Goal: Share content: Share content

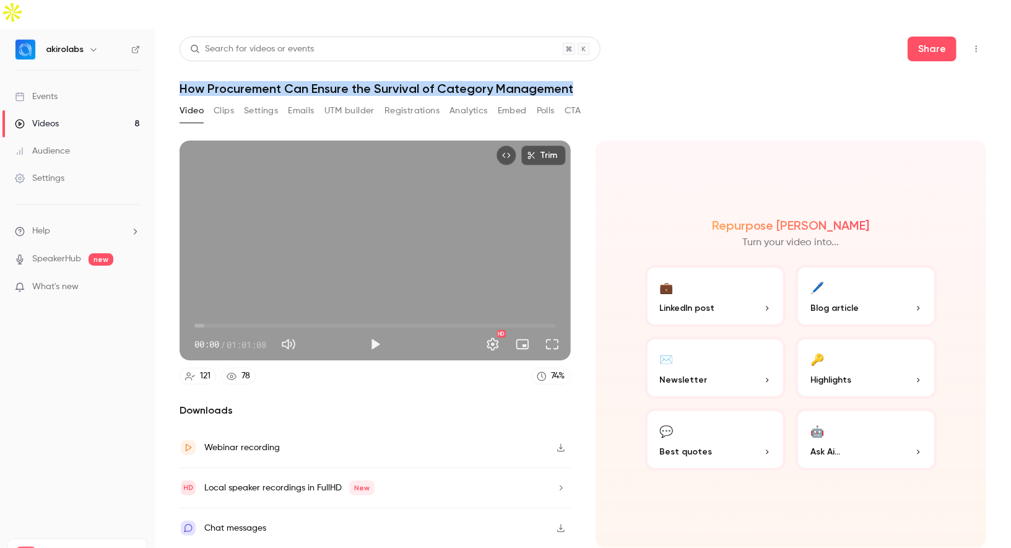
click at [82, 110] on link "Videos 8" at bounding box center [77, 123] width 155 height 27
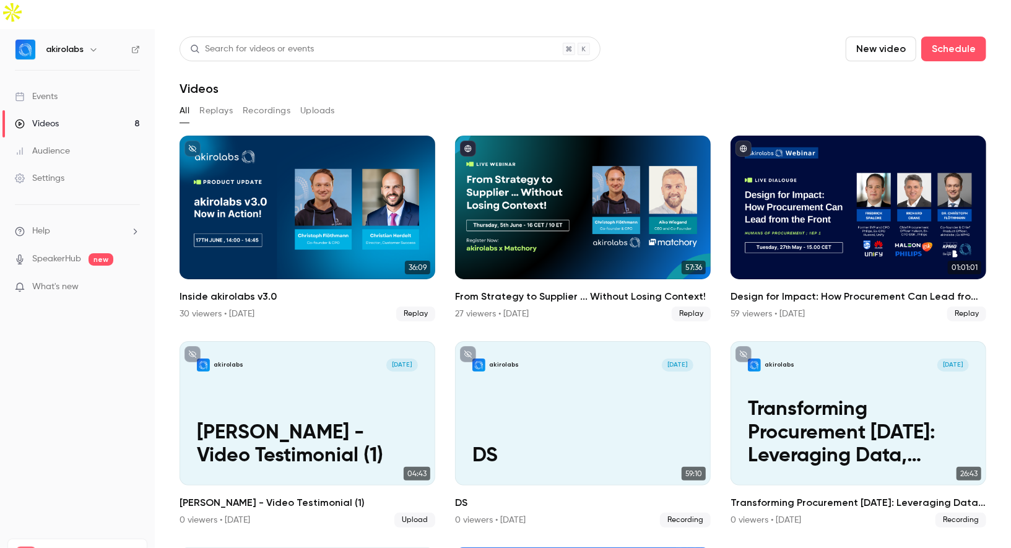
click at [98, 83] on link "Events" at bounding box center [77, 96] width 155 height 27
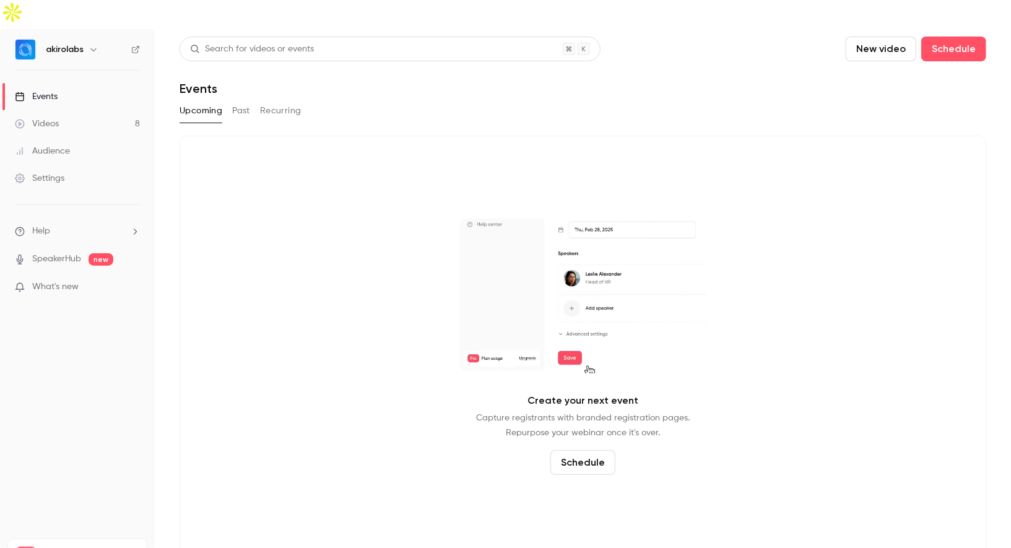
click at [249, 101] on button "Past" at bounding box center [241, 111] width 18 height 20
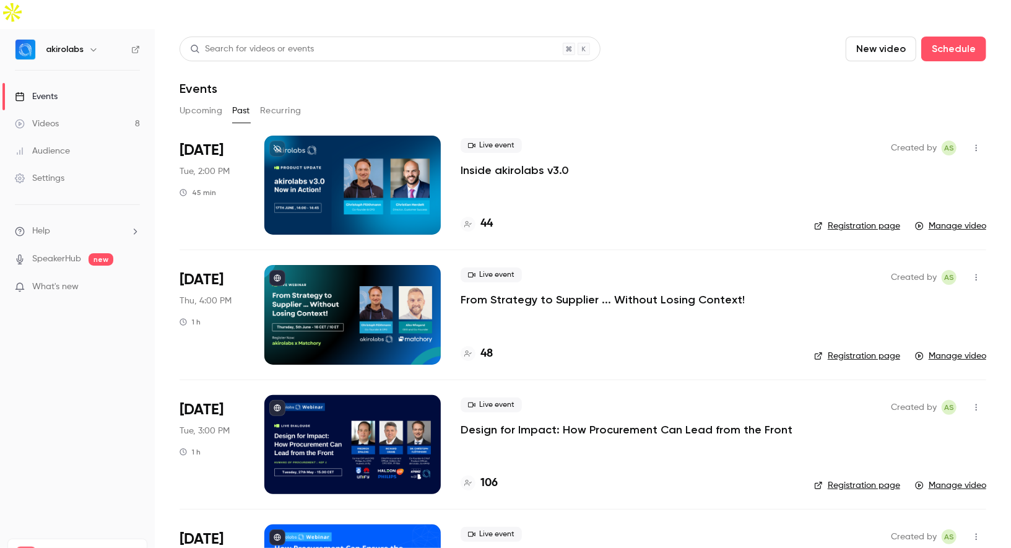
scroll to position [67, 0]
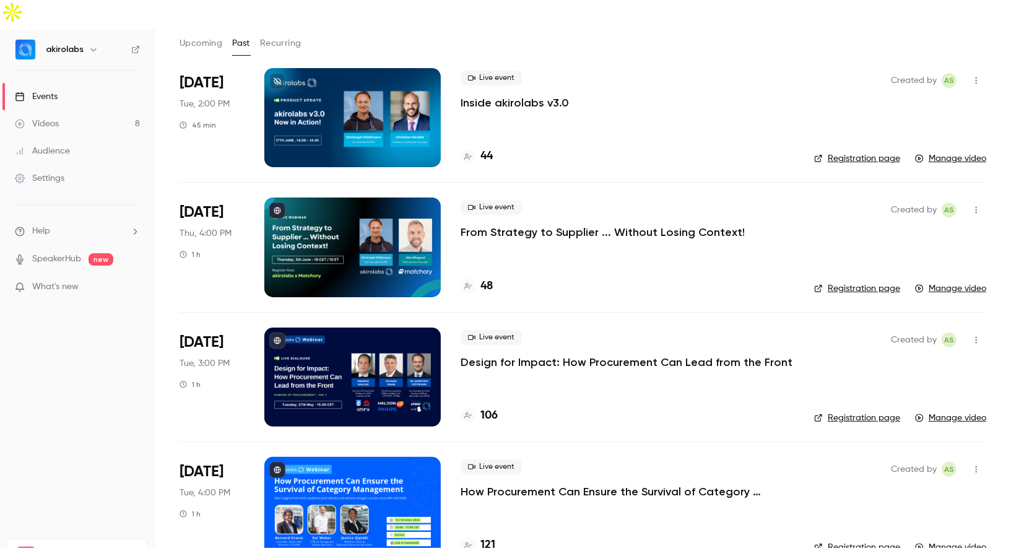
click at [378, 457] on div at bounding box center [352, 506] width 176 height 99
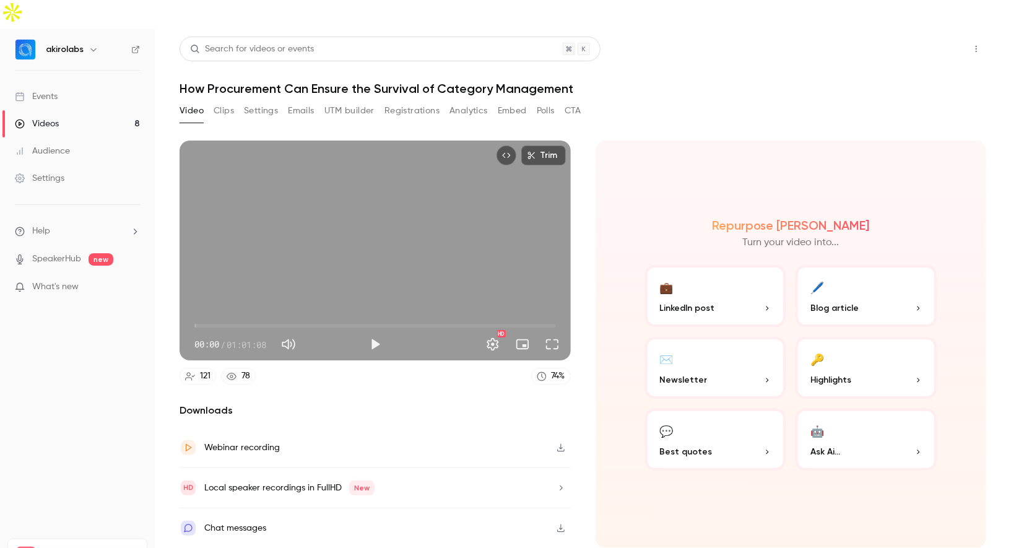
click at [922, 37] on button "Share" at bounding box center [932, 49] width 49 height 25
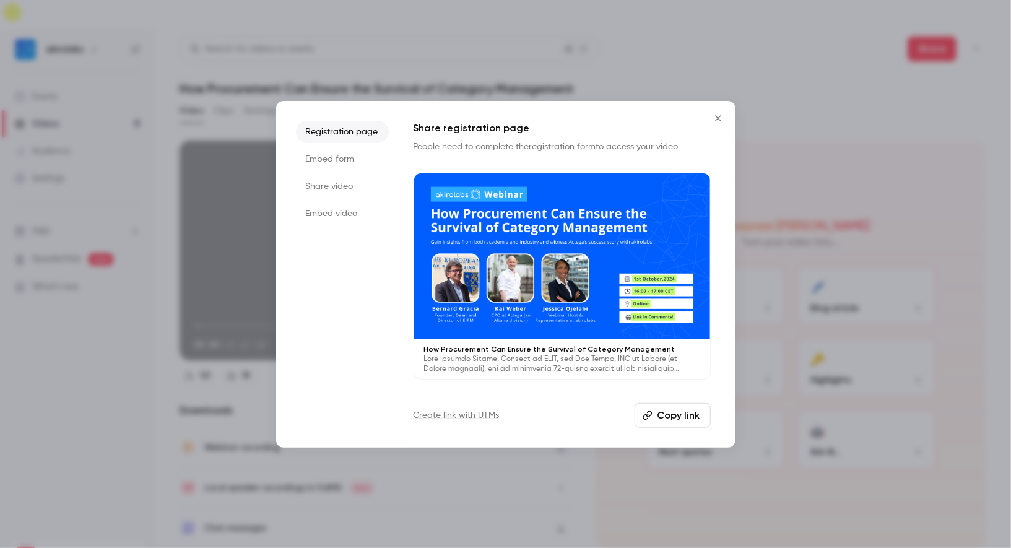
click at [670, 420] on button "Copy link" at bounding box center [673, 415] width 76 height 25
click at [718, 110] on button "Close" at bounding box center [718, 118] width 25 height 25
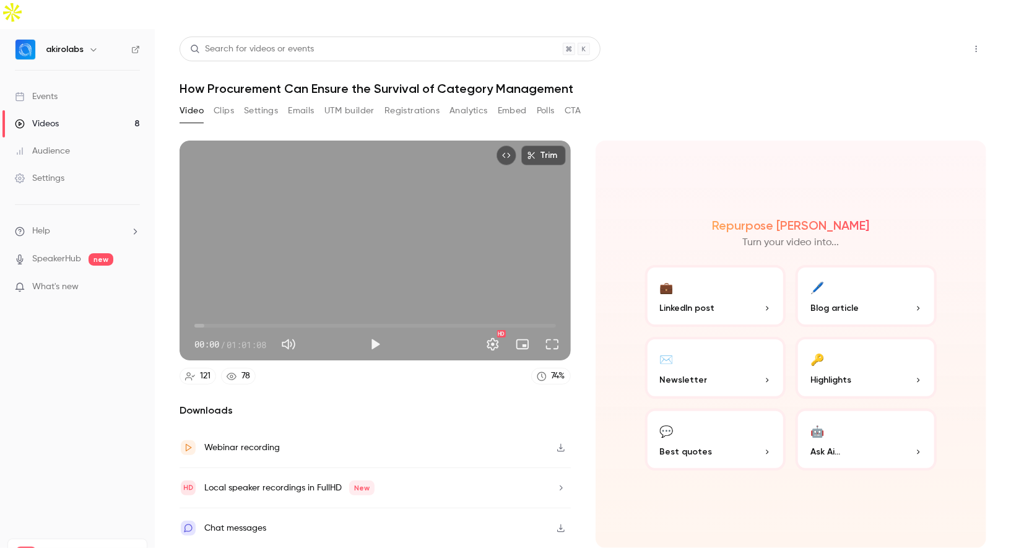
click at [924, 37] on button "Share" at bounding box center [932, 49] width 49 height 25
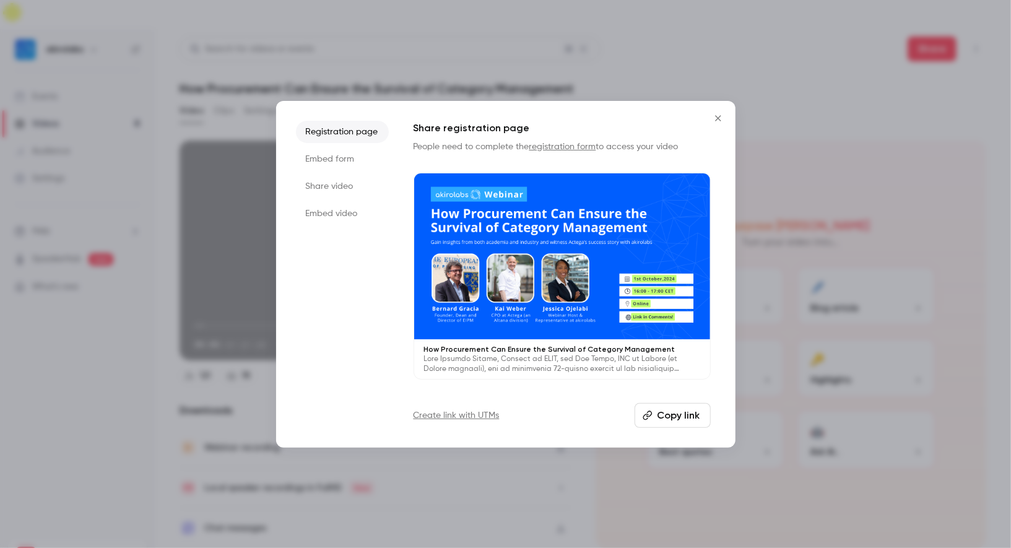
click at [323, 187] on li "Share video" at bounding box center [342, 186] width 93 height 22
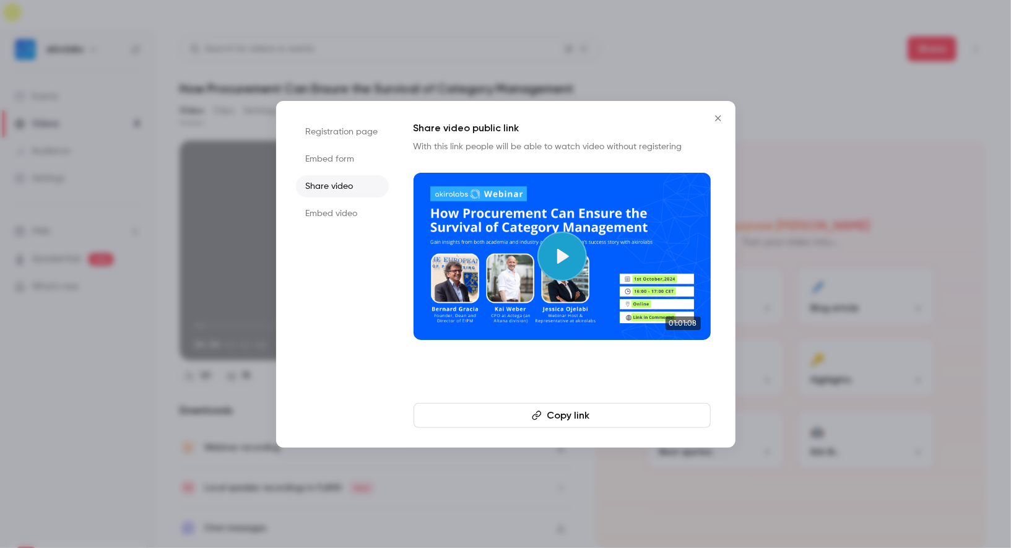
click at [344, 153] on li "Embed form" at bounding box center [342, 159] width 93 height 22
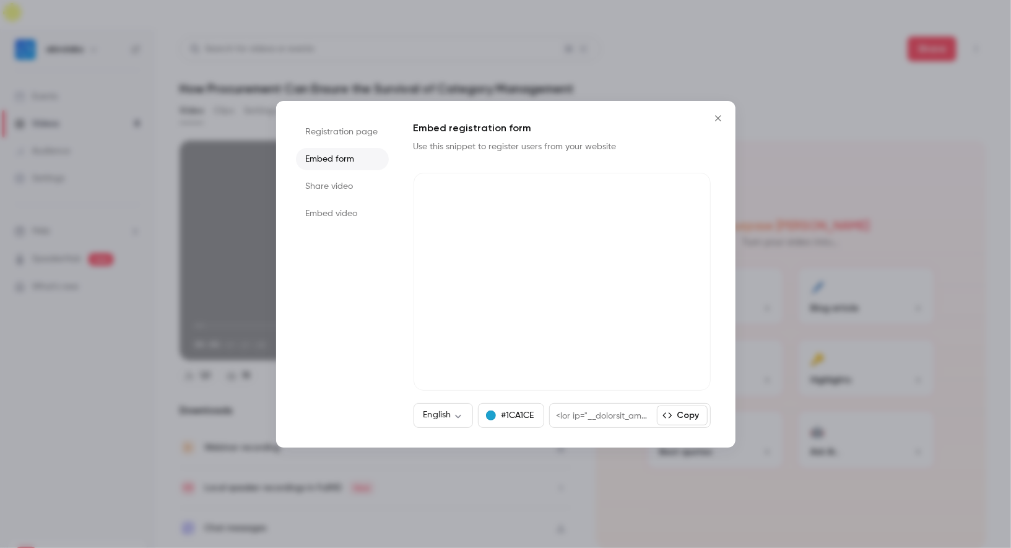
click at [343, 121] on li "Registration page" at bounding box center [342, 132] width 93 height 22
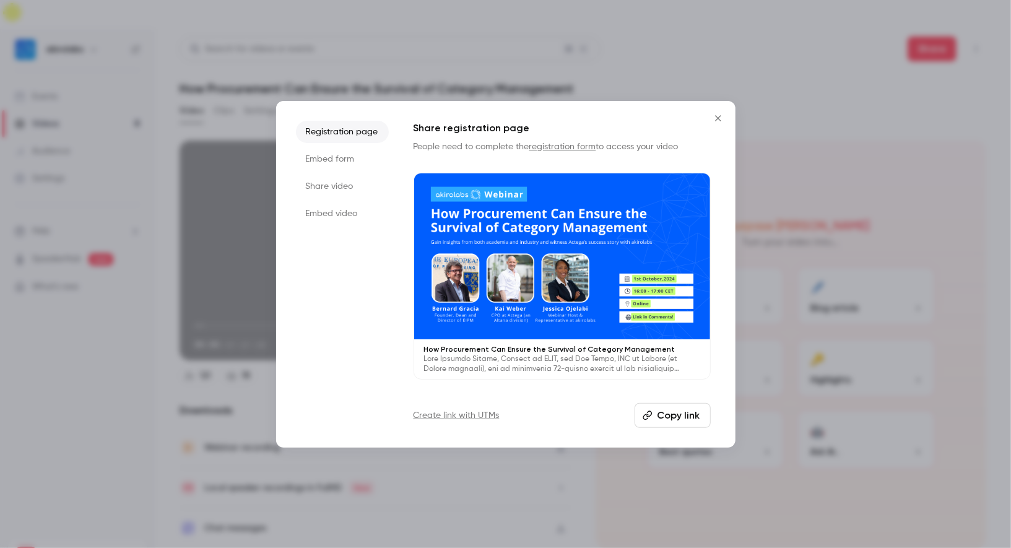
click at [716, 118] on icon "Close" at bounding box center [718, 118] width 15 height 10
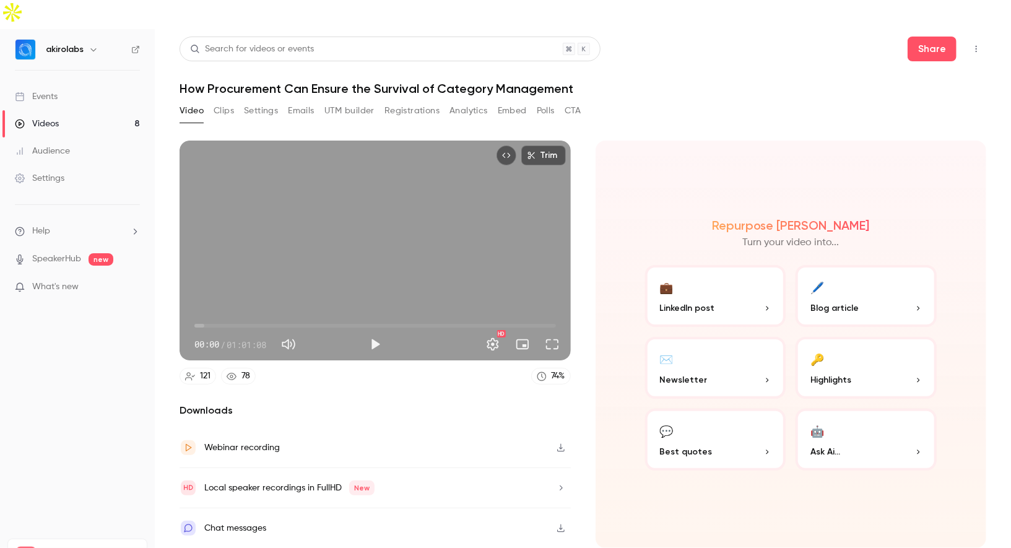
click at [971, 39] on button "Top Bar Actions" at bounding box center [976, 49] width 20 height 20
click at [755, 66] on div at bounding box center [505, 274] width 1011 height 548
click at [427, 101] on button "Registrations" at bounding box center [411, 111] width 55 height 20
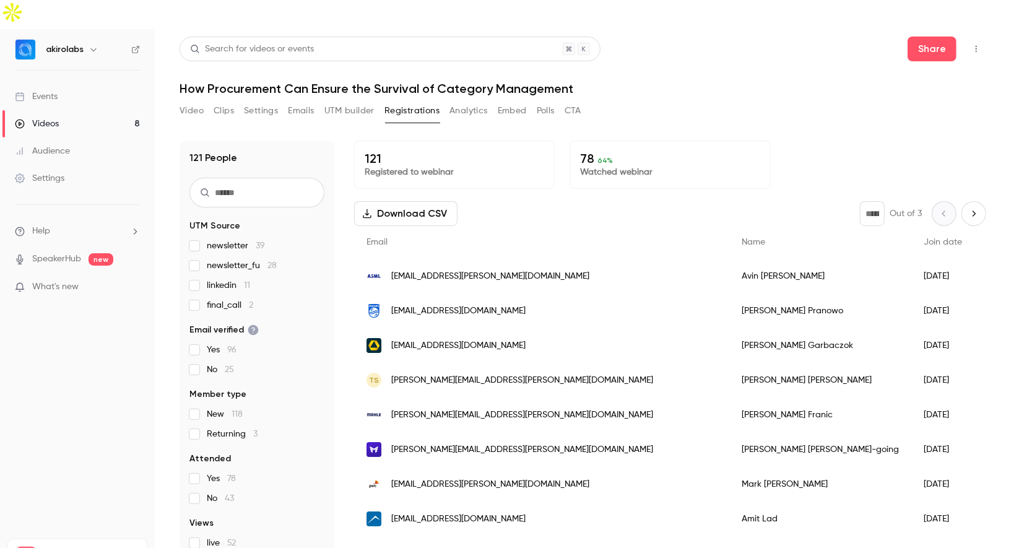
click at [976, 39] on button "Top Bar Actions" at bounding box center [976, 49] width 20 height 20
click at [781, 44] on div at bounding box center [505, 274] width 1011 height 548
click at [90, 83] on link "Events" at bounding box center [77, 96] width 155 height 27
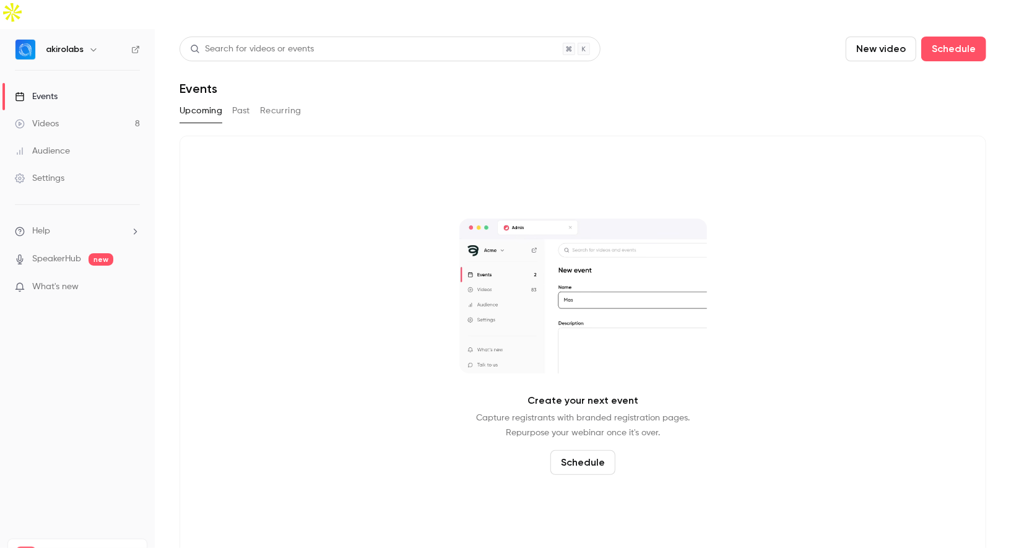
click at [247, 101] on button "Past" at bounding box center [241, 111] width 18 height 20
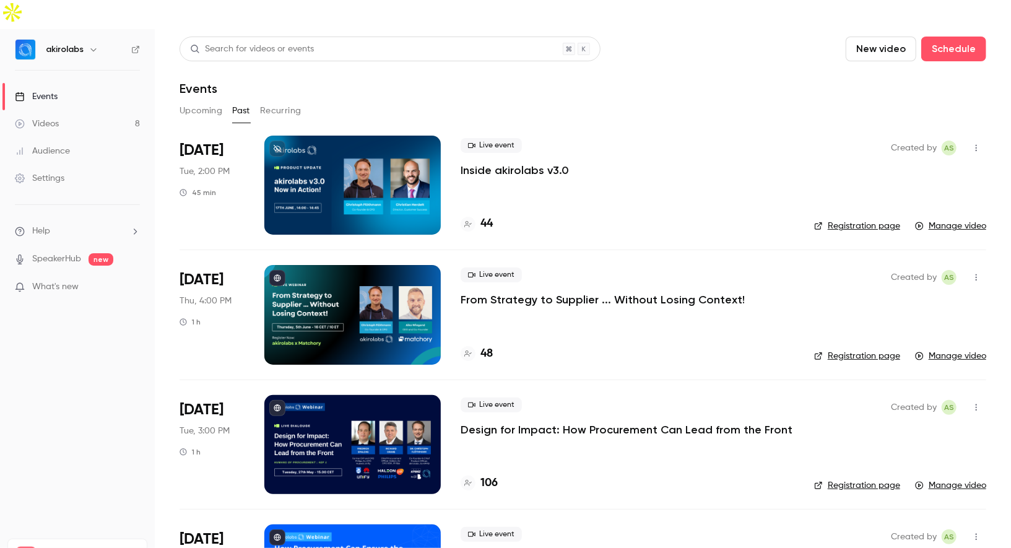
scroll to position [67, 0]
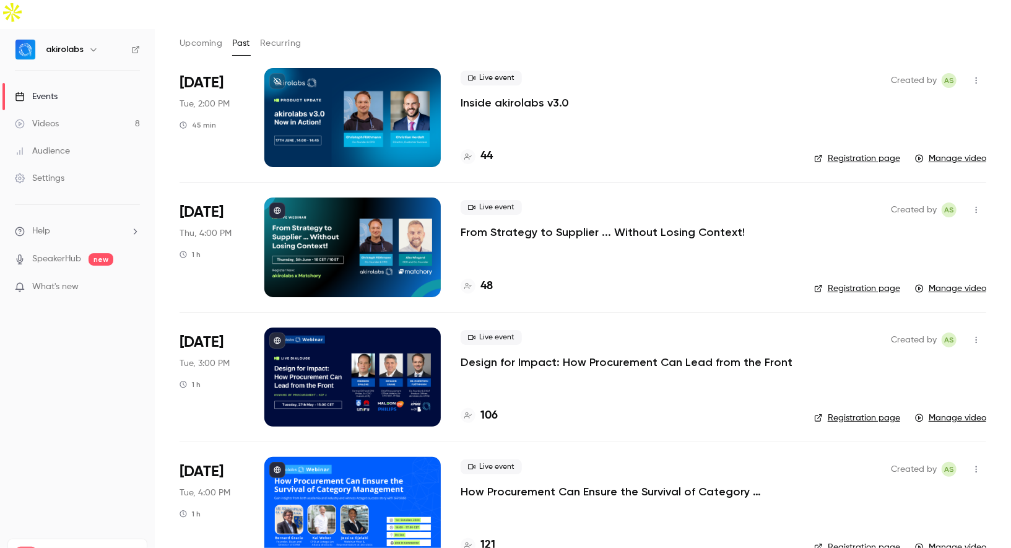
click at [887, 541] on link "Registration page" at bounding box center [857, 547] width 86 height 12
click at [348, 475] on div at bounding box center [352, 506] width 176 height 99
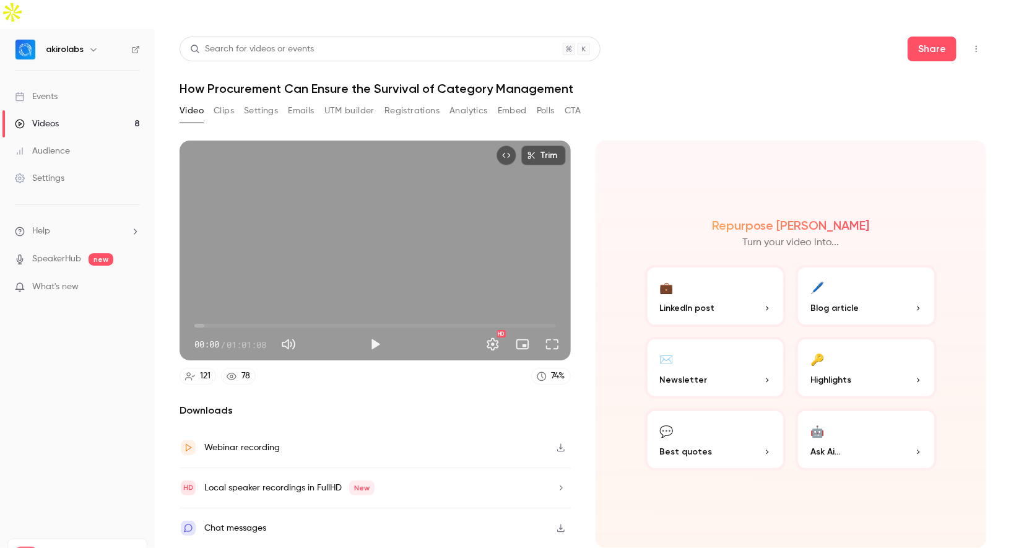
click at [219, 101] on button "Clips" at bounding box center [224, 111] width 20 height 20
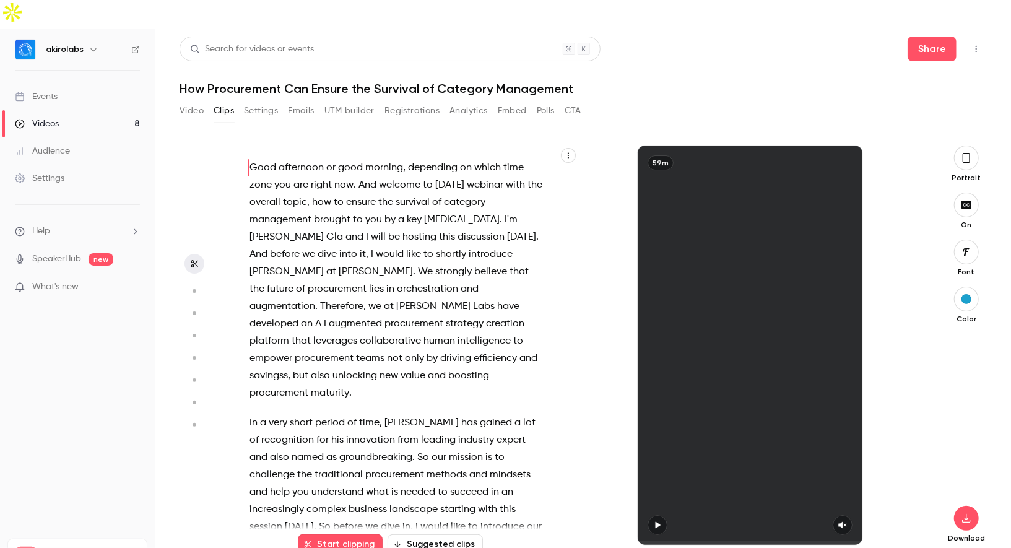
click at [184, 101] on button "Video" at bounding box center [192, 111] width 24 height 20
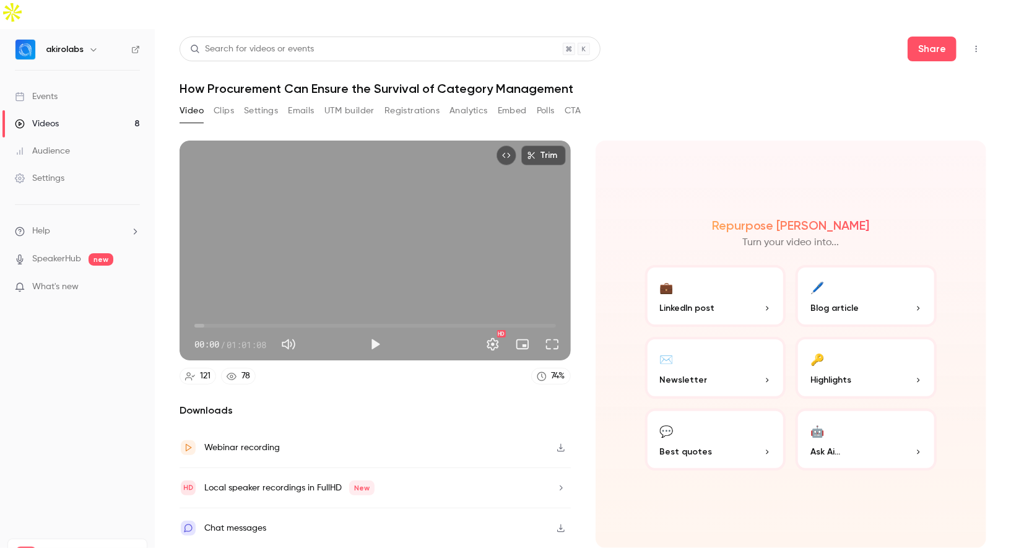
click at [423, 101] on button "Registrations" at bounding box center [411, 111] width 55 height 20
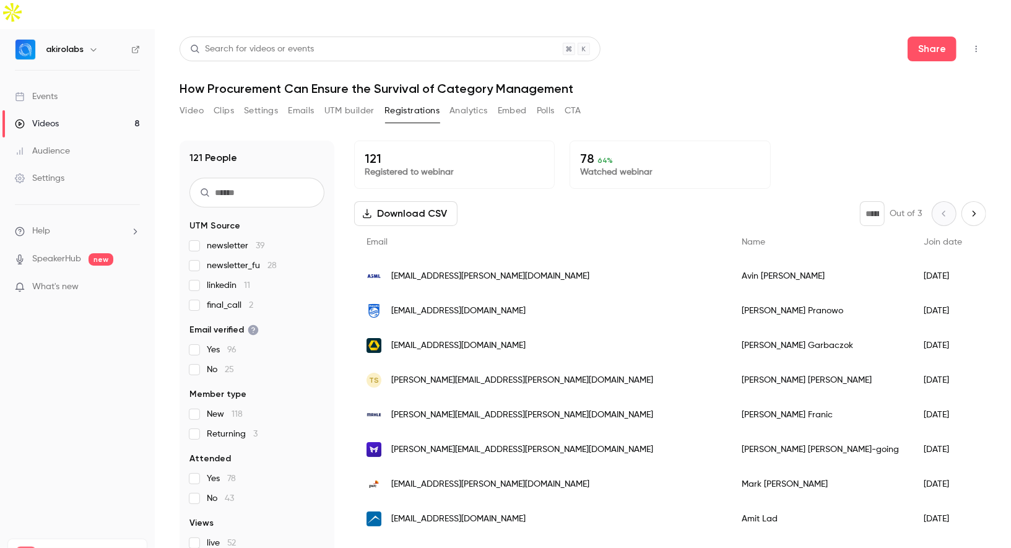
click at [965, 37] on div "Share" at bounding box center [947, 49] width 79 height 25
click at [980, 45] on icon "Top Bar Actions" at bounding box center [976, 49] width 10 height 9
click at [669, 74] on div at bounding box center [505, 274] width 1011 height 548
click at [31, 90] on div "Events" at bounding box center [36, 96] width 43 height 12
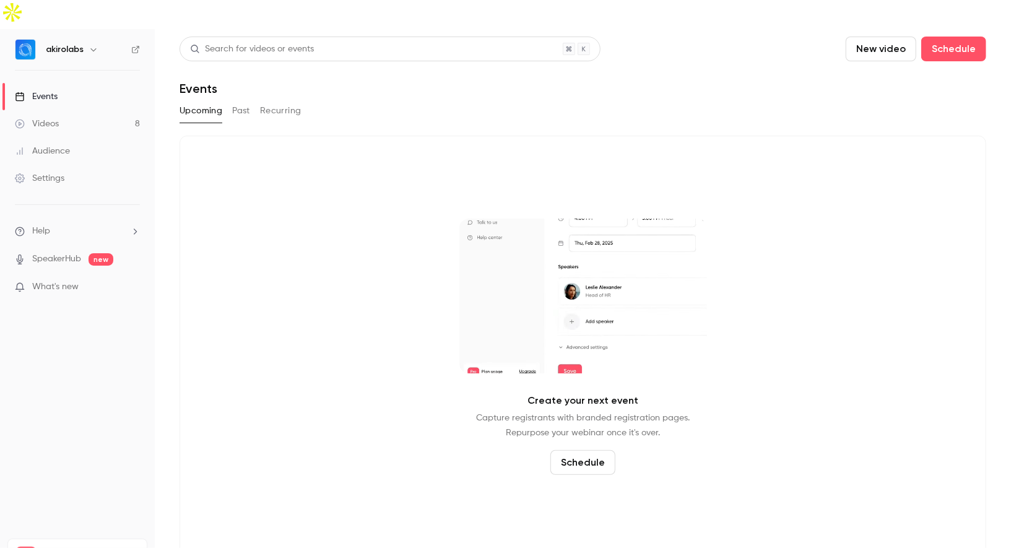
click at [232, 101] on button "Past" at bounding box center [241, 111] width 18 height 20
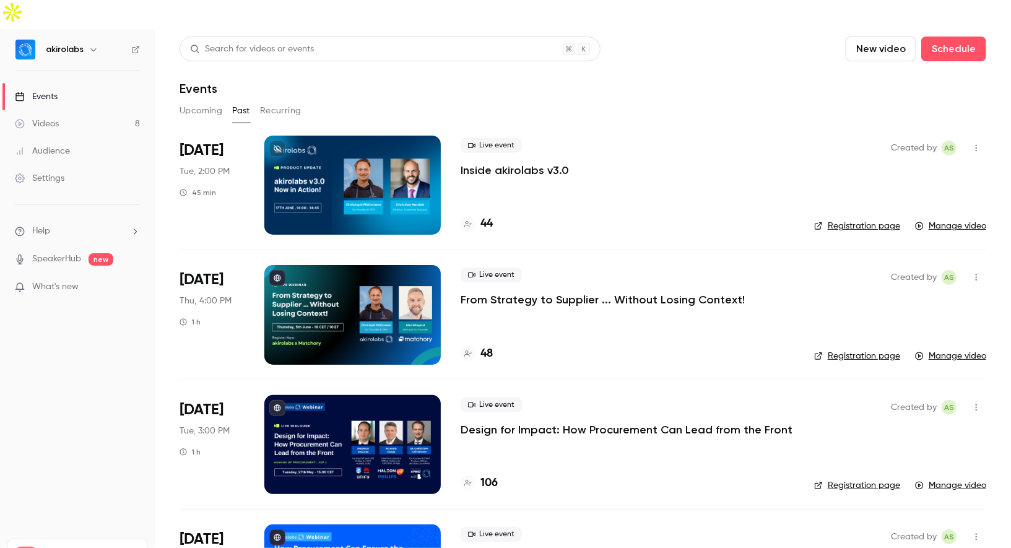
scroll to position [67, 0]
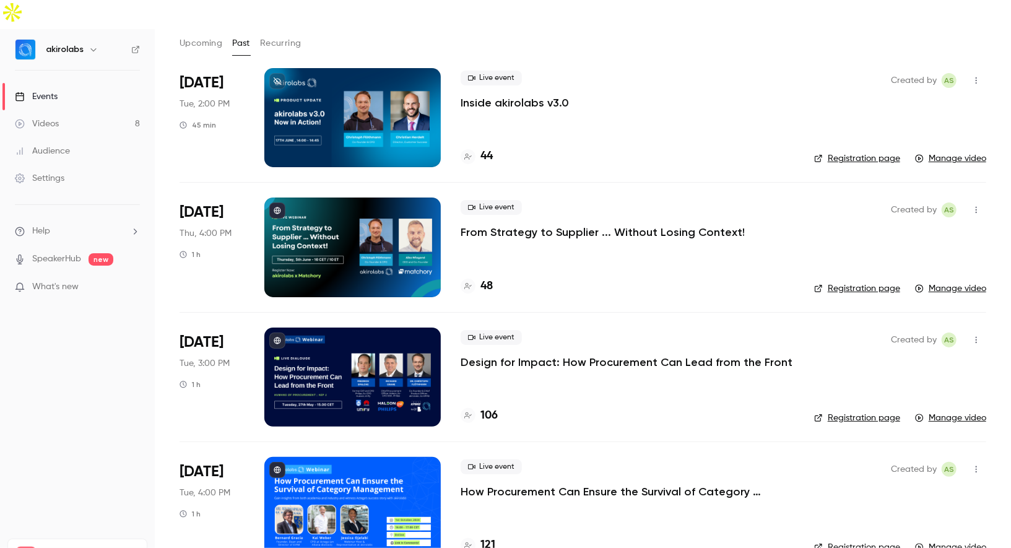
click at [821, 544] on icon at bounding box center [818, 547] width 7 height 7
